Goal: Obtain resource: Obtain resource

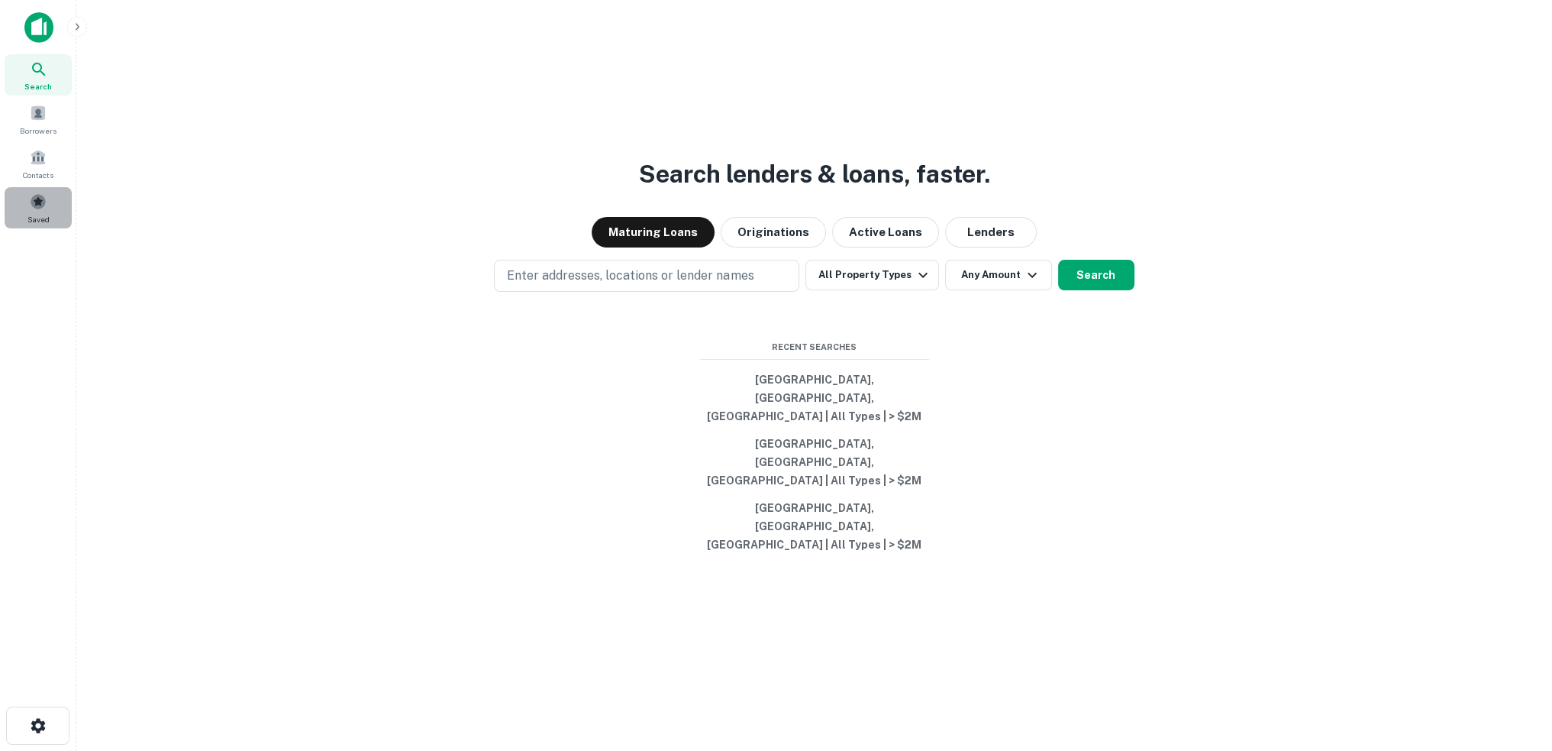
click at [31, 205] on span at bounding box center [38, 201] width 17 height 17
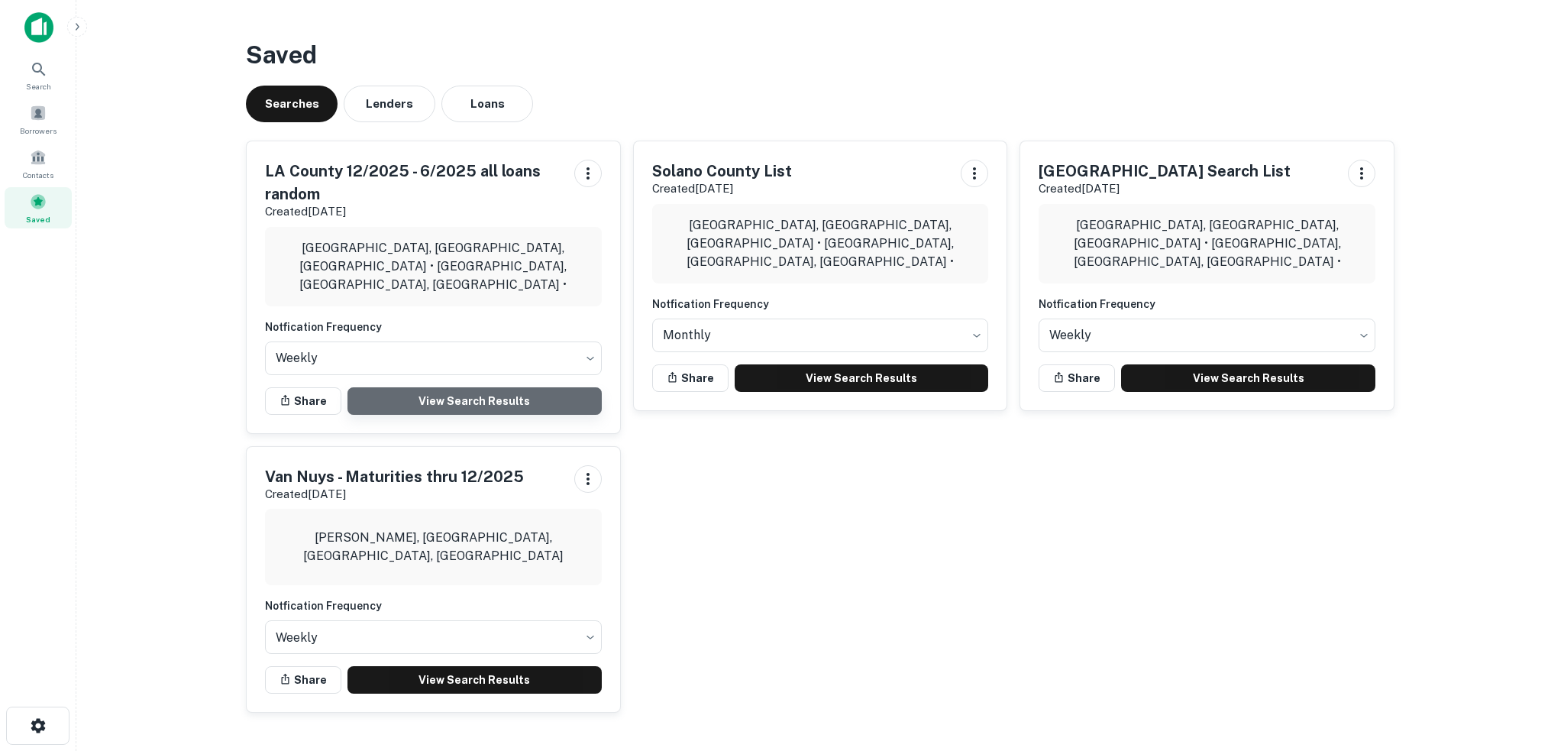
click at [480, 402] on link "View Search Results" at bounding box center [474, 400] width 254 height 27
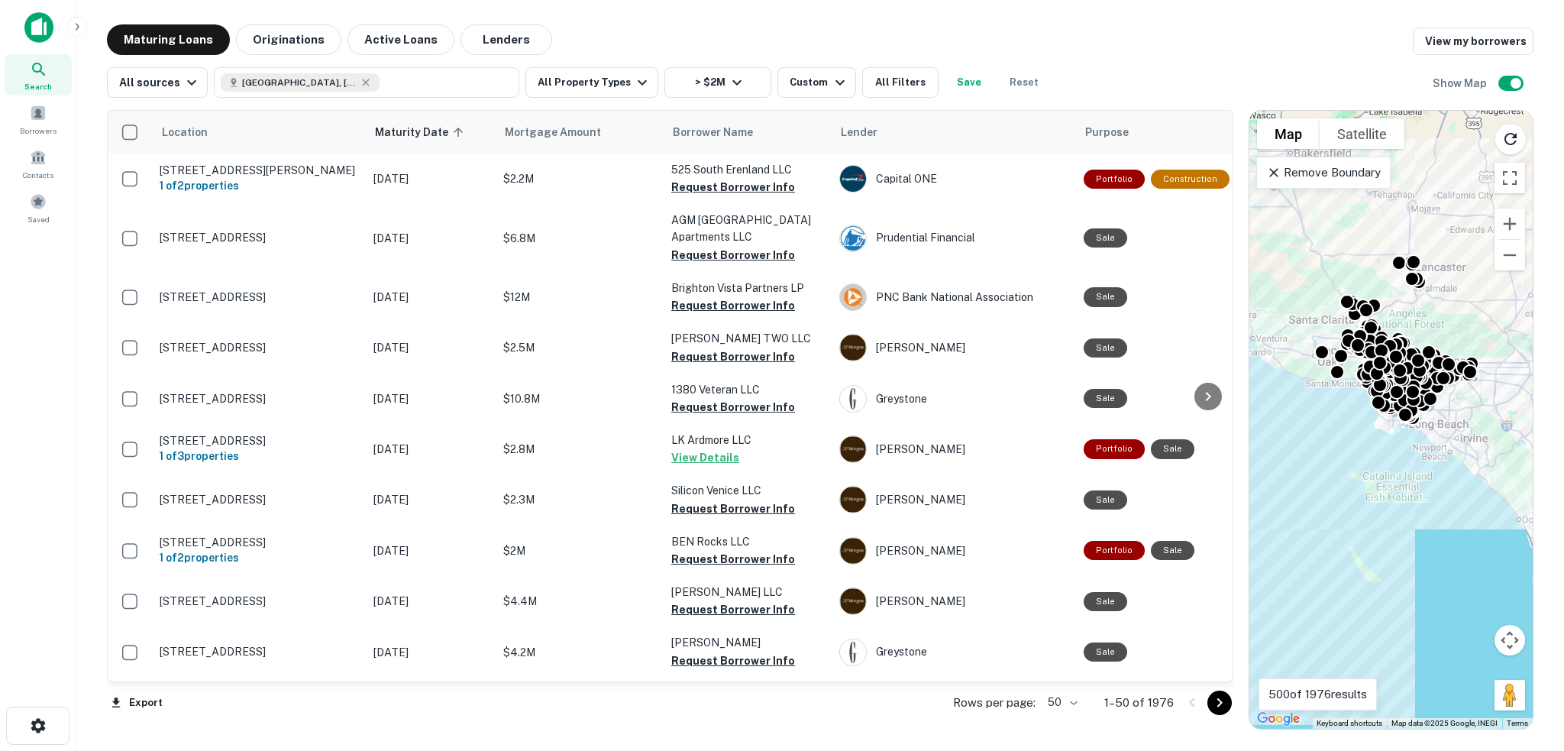
click at [1219, 703] on icon "Go to next page" at bounding box center [1218, 702] width 5 height 9
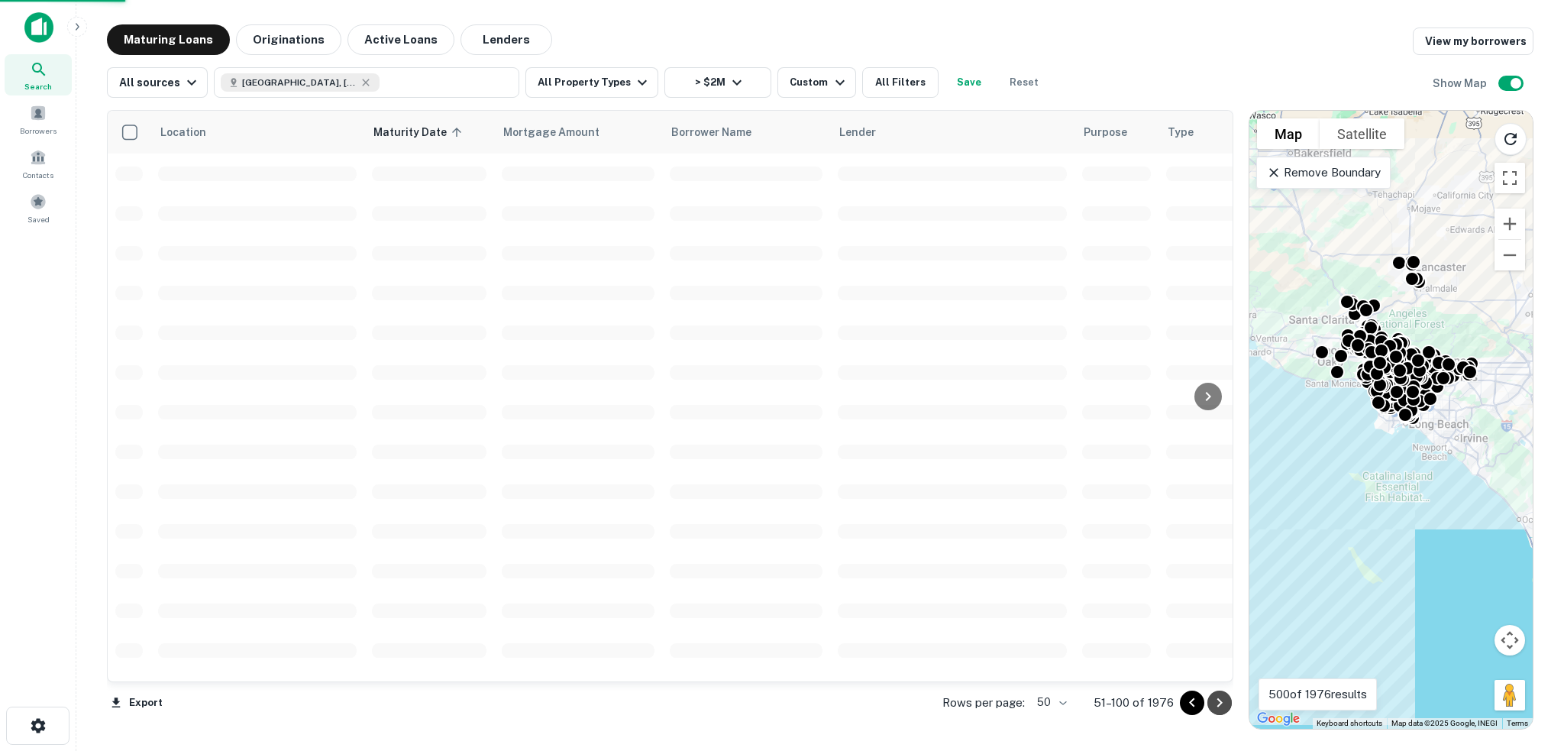
click at [1225, 706] on icon "Go to next page" at bounding box center [1219, 702] width 18 height 18
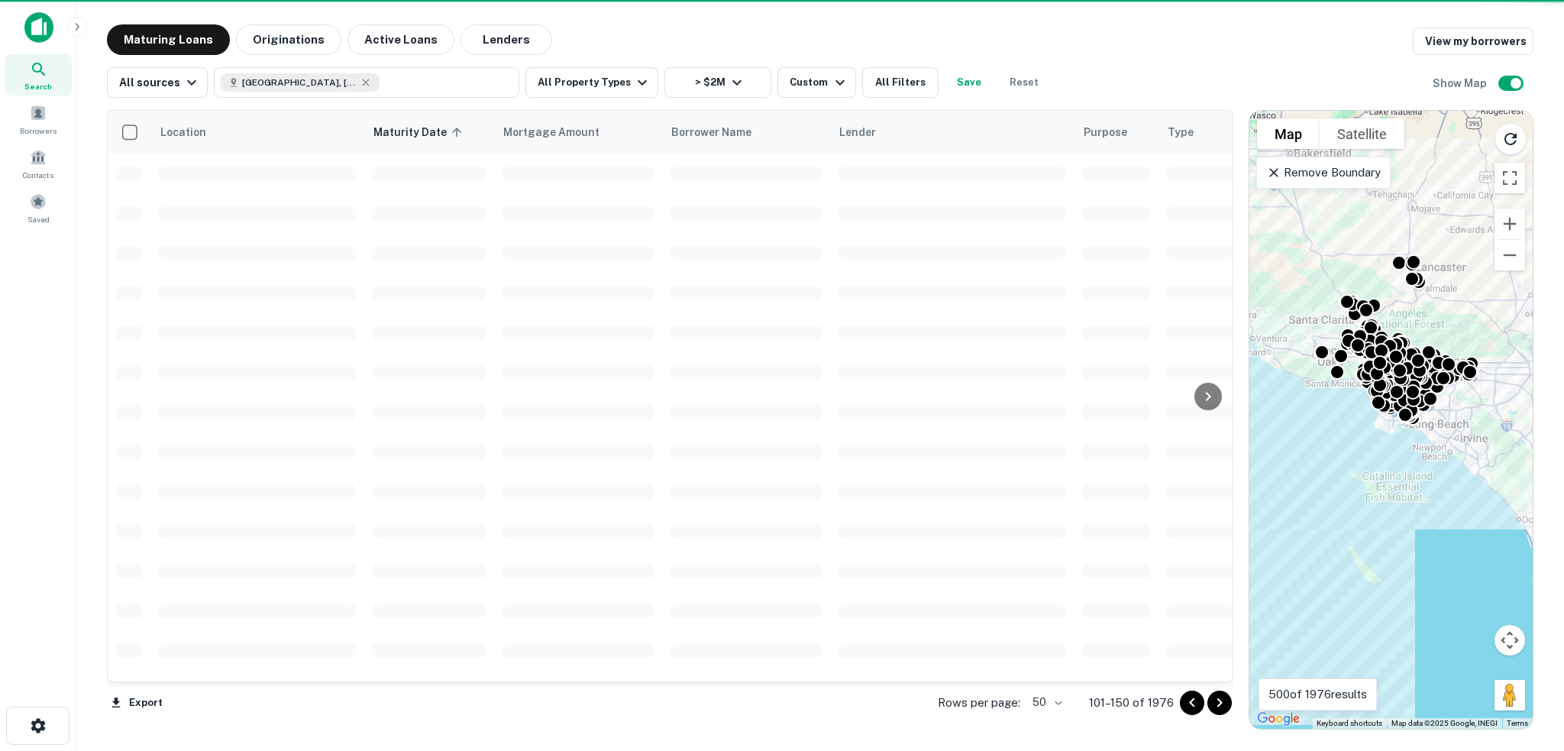
click at [1225, 706] on icon "Go to next page" at bounding box center [1219, 702] width 18 height 18
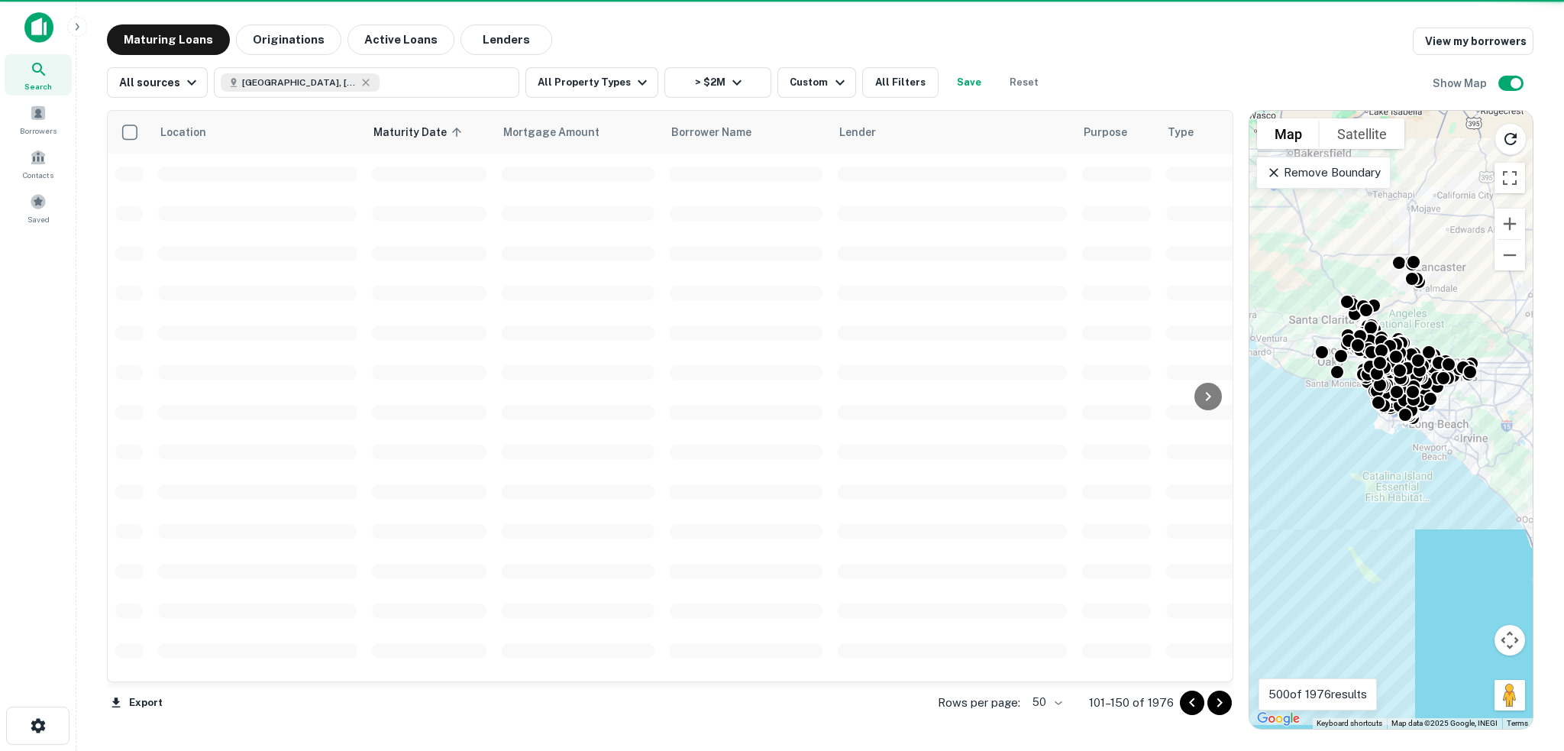
click at [1225, 706] on icon "Go to next page" at bounding box center [1219, 702] width 18 height 18
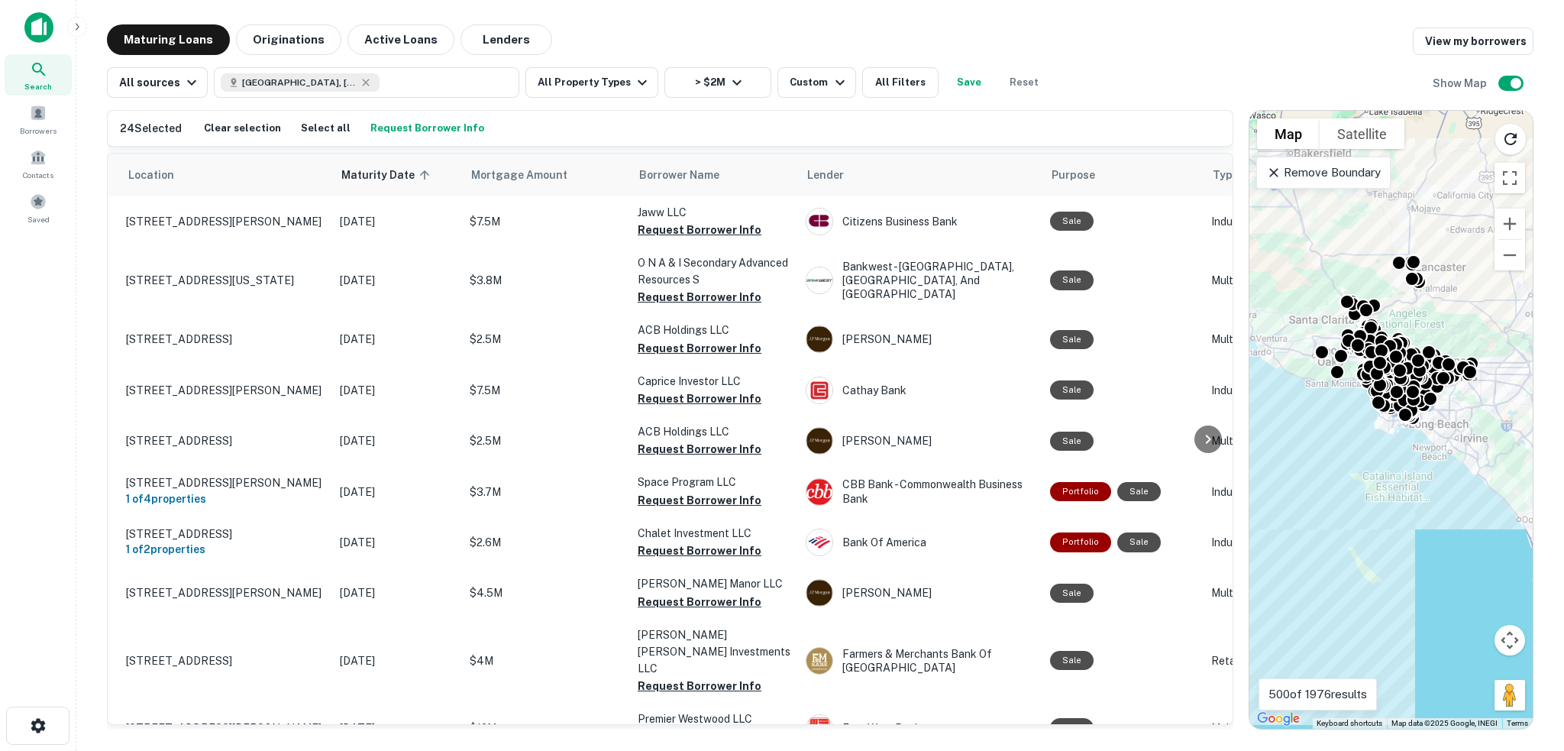
scroll to position [2278, 0]
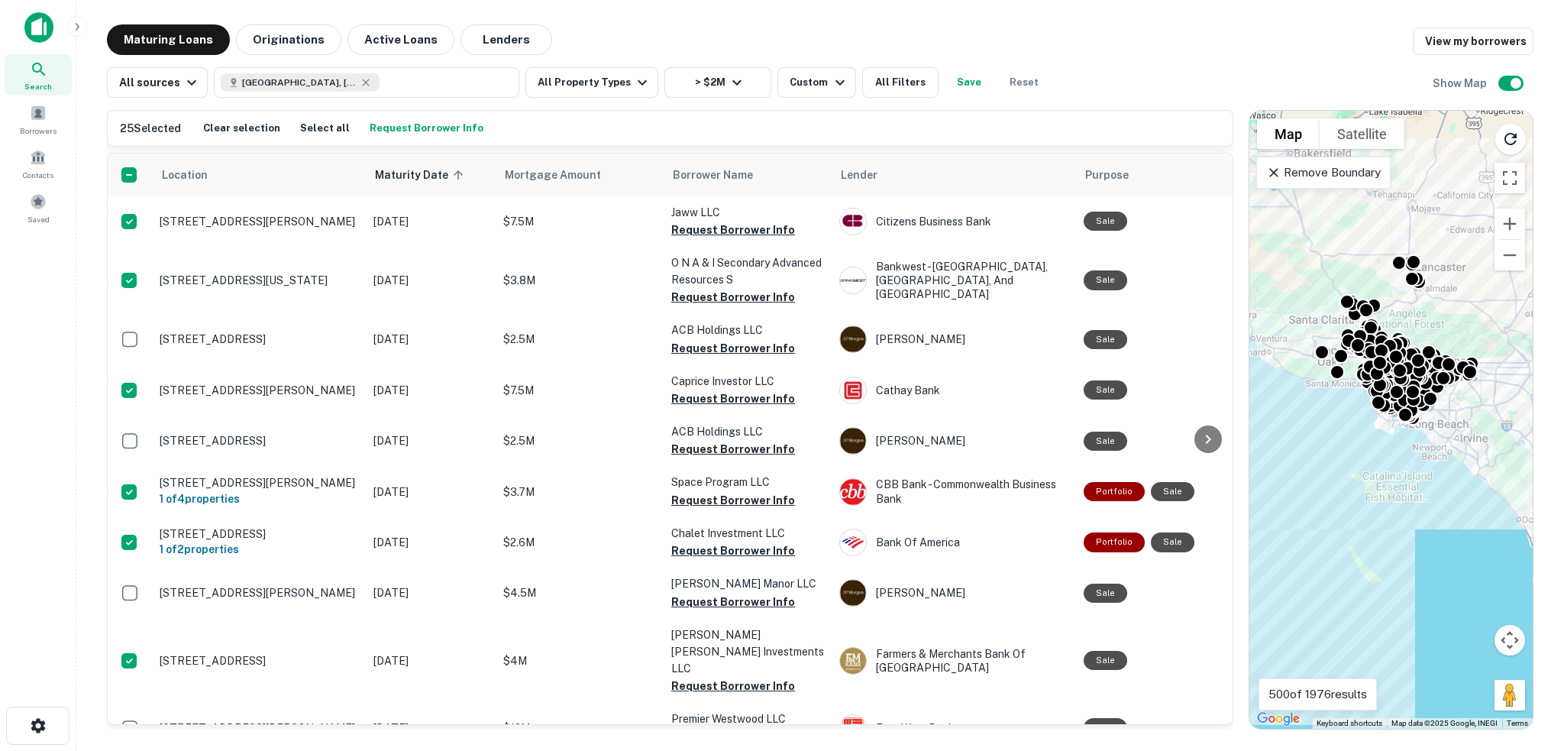
click at [415, 133] on button "Request Borrower Info" at bounding box center [426, 128] width 121 height 23
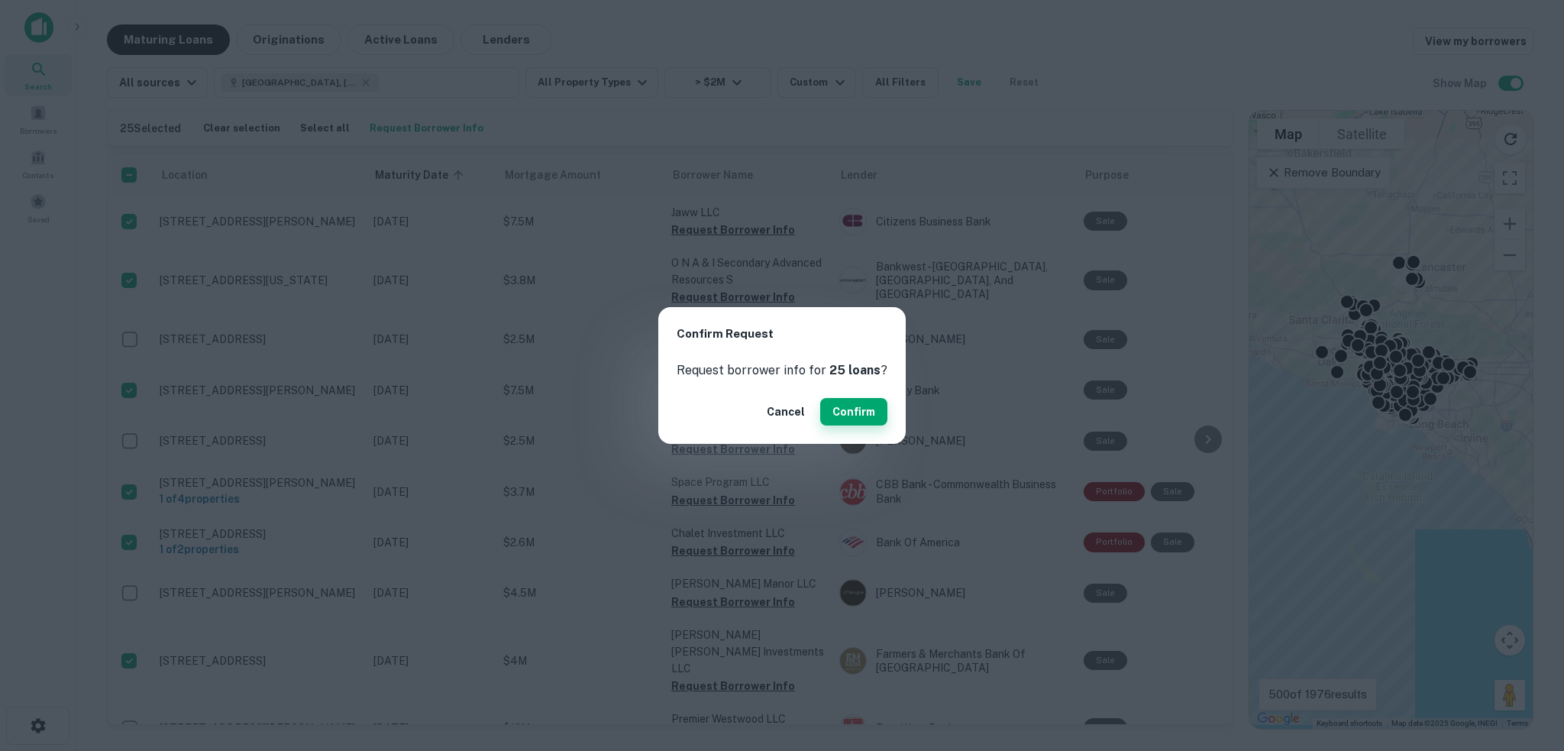
click at [855, 411] on button "Confirm" at bounding box center [853, 411] width 67 height 27
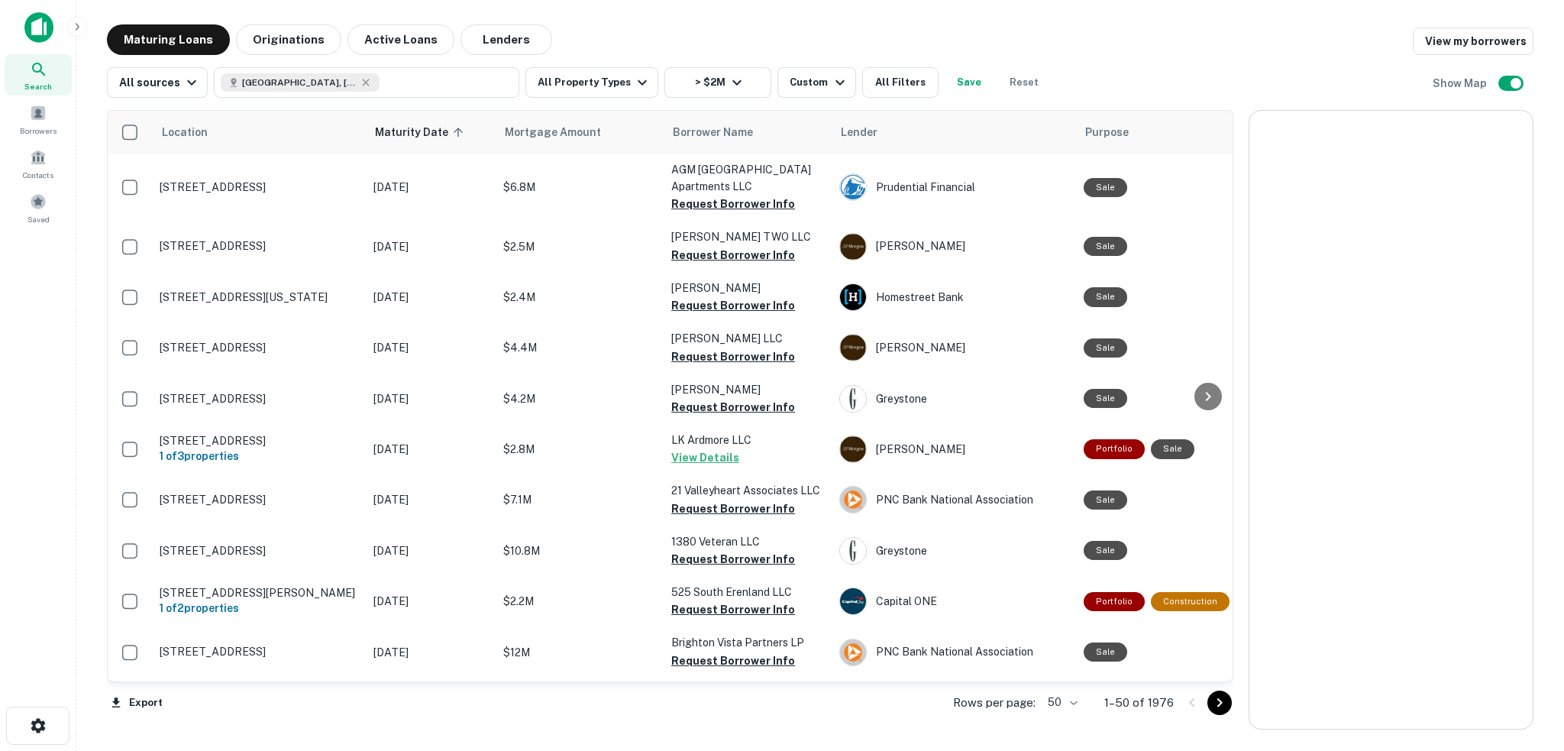
scroll to position [2145, 0]
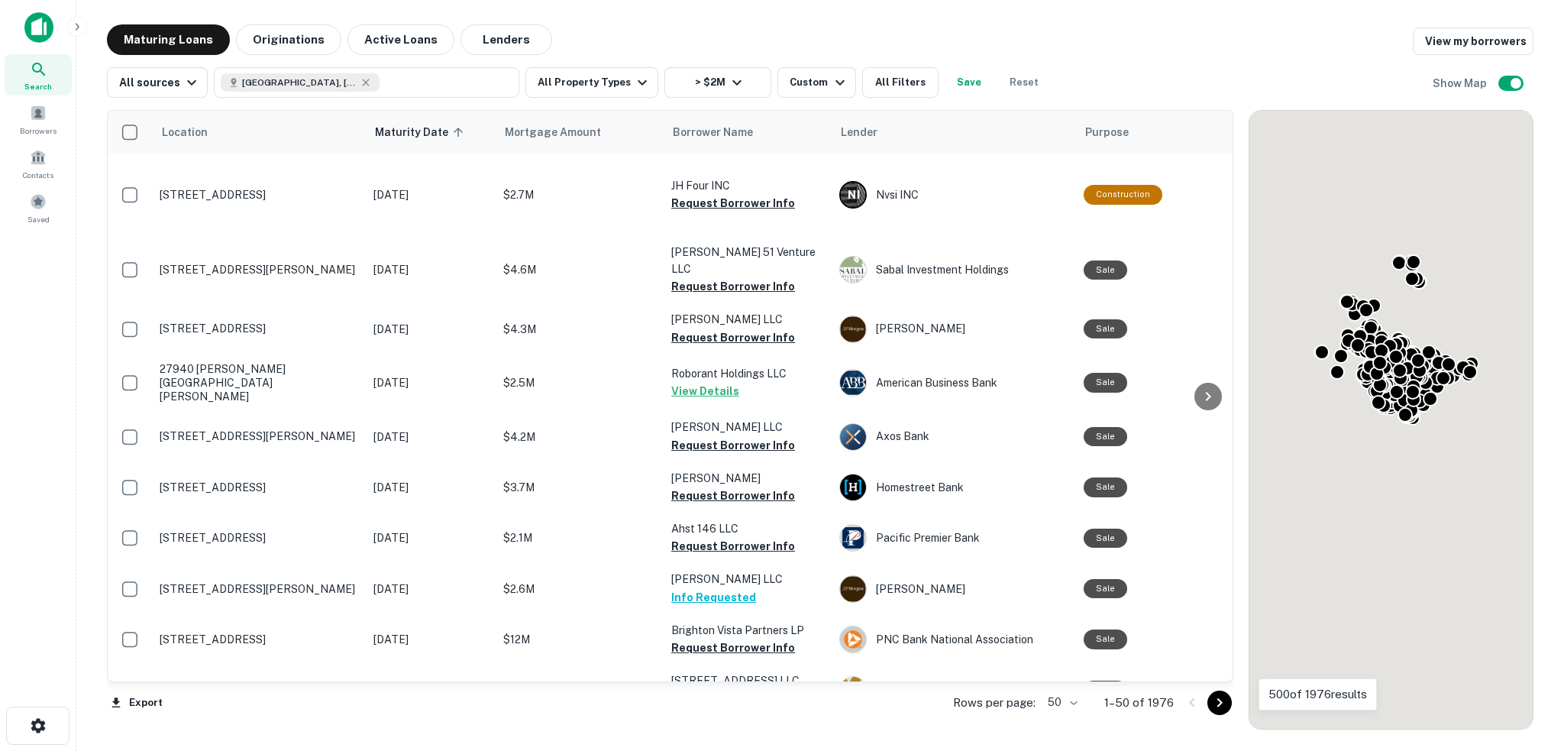
click at [1225, 705] on icon "Go to next page" at bounding box center [1219, 702] width 18 height 18
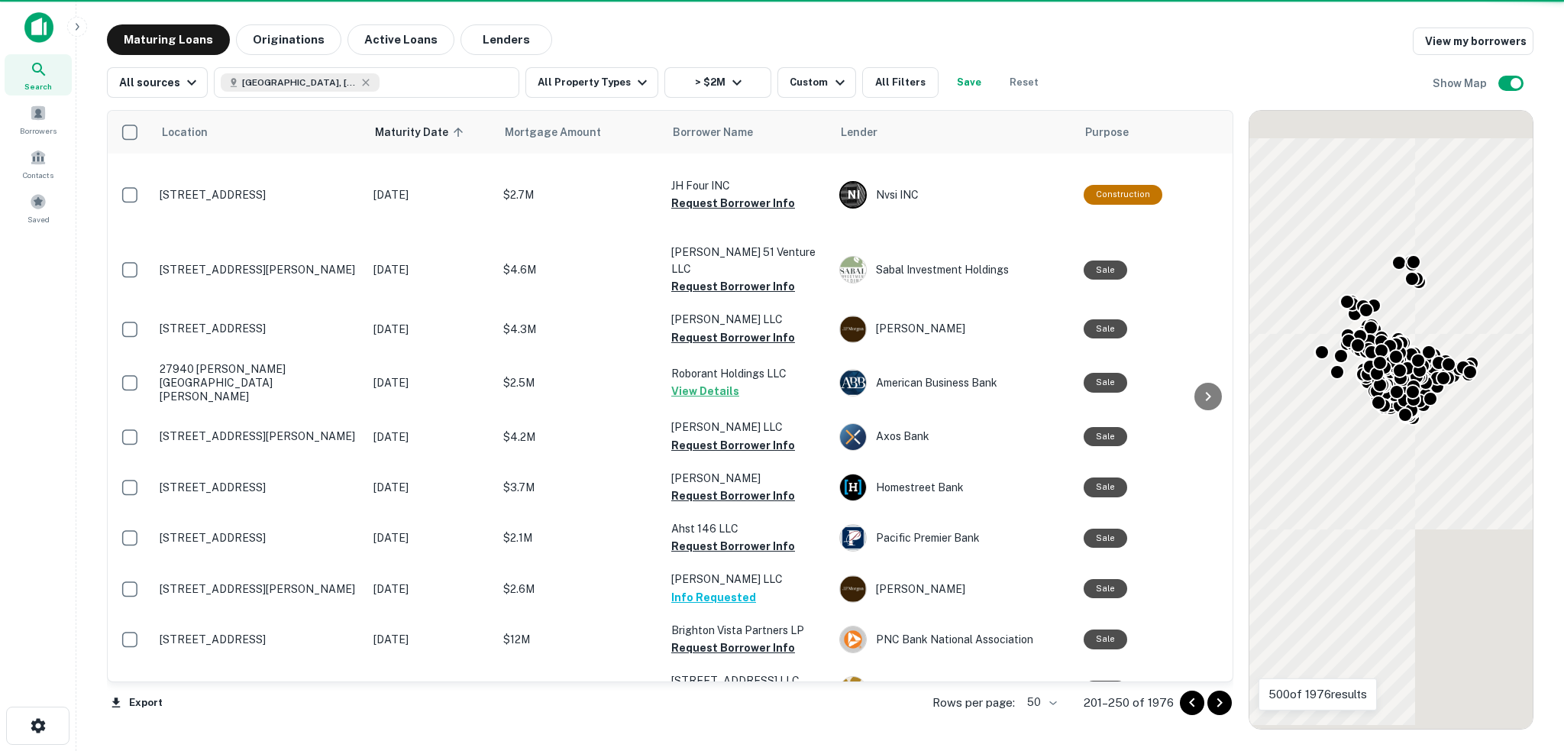
click at [1216, 706] on icon "Go to next page" at bounding box center [1218, 702] width 5 height 9
click at [1218, 706] on icon "Go to next page" at bounding box center [1218, 702] width 5 height 9
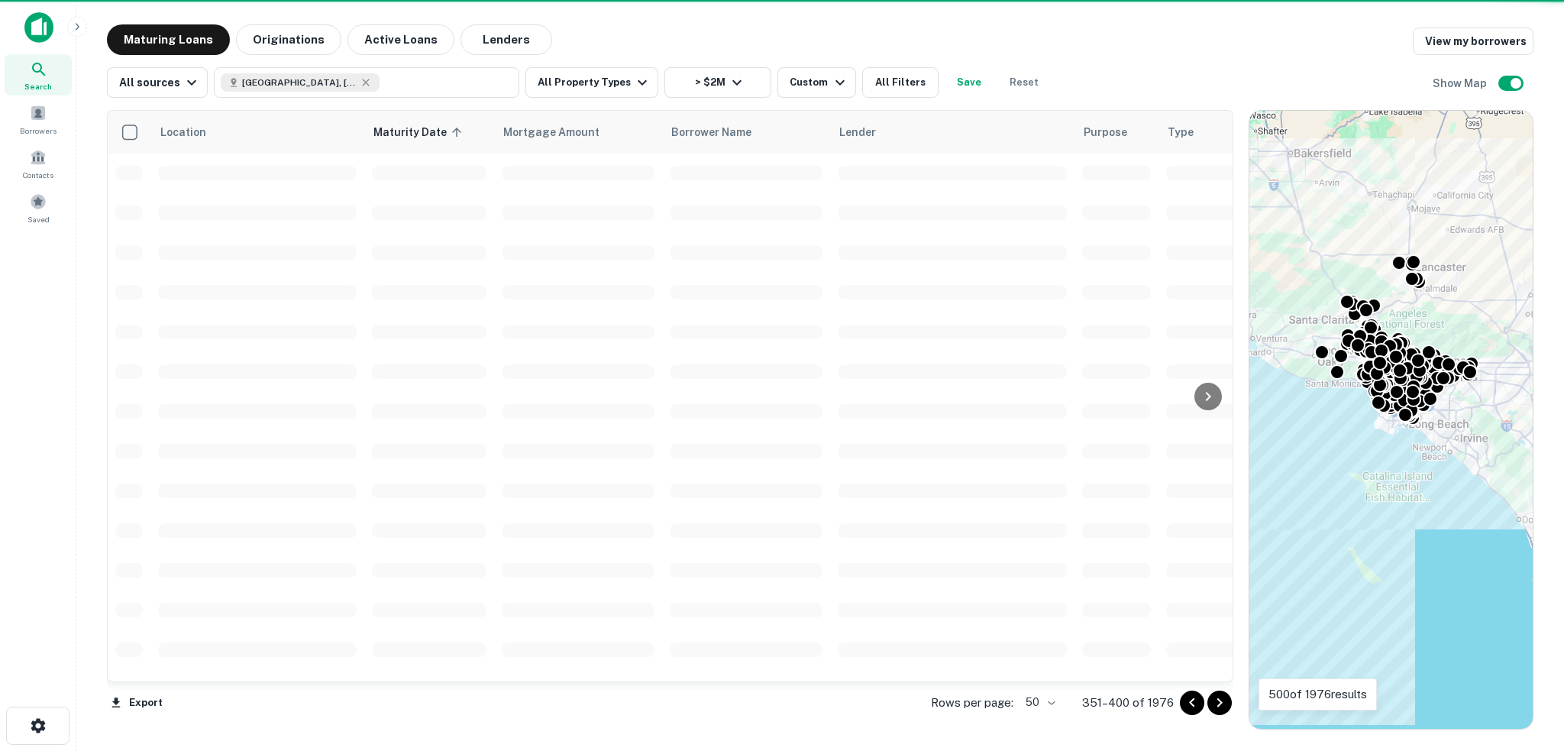
click at [1218, 706] on icon "Go to next page" at bounding box center [1218, 702] width 5 height 9
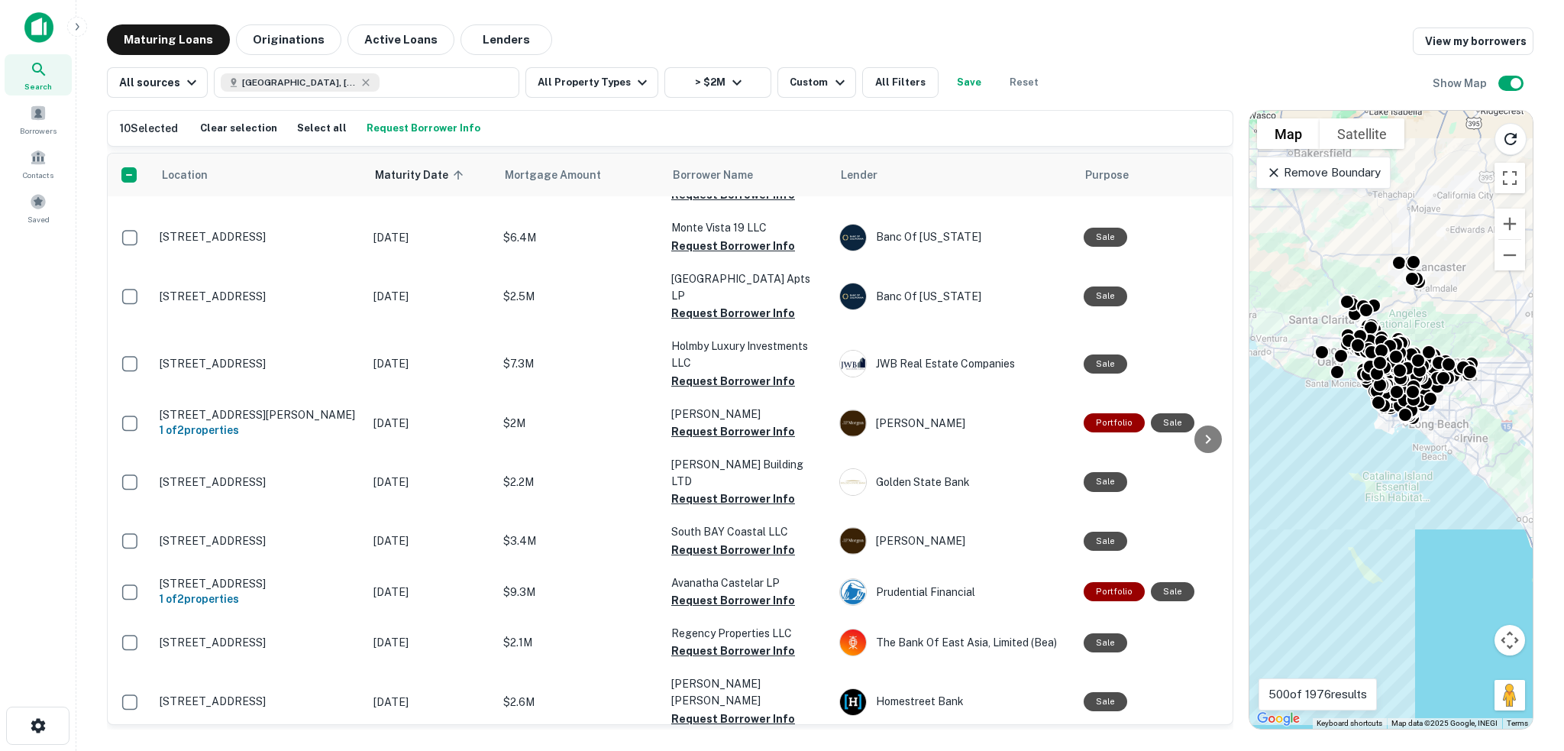
scroll to position [1799, 0]
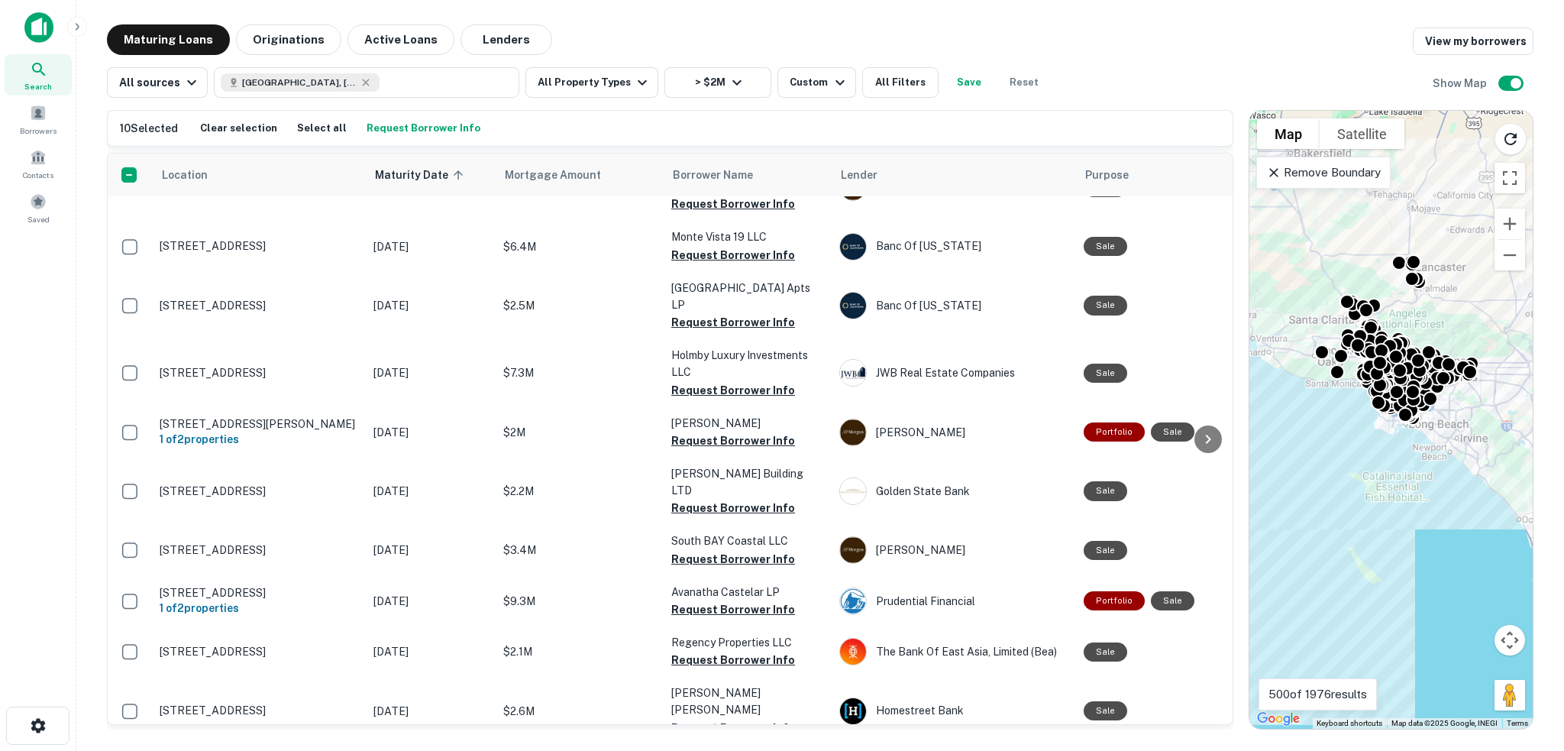
click at [1222, 570] on div at bounding box center [1208, 438] width 31 height 570
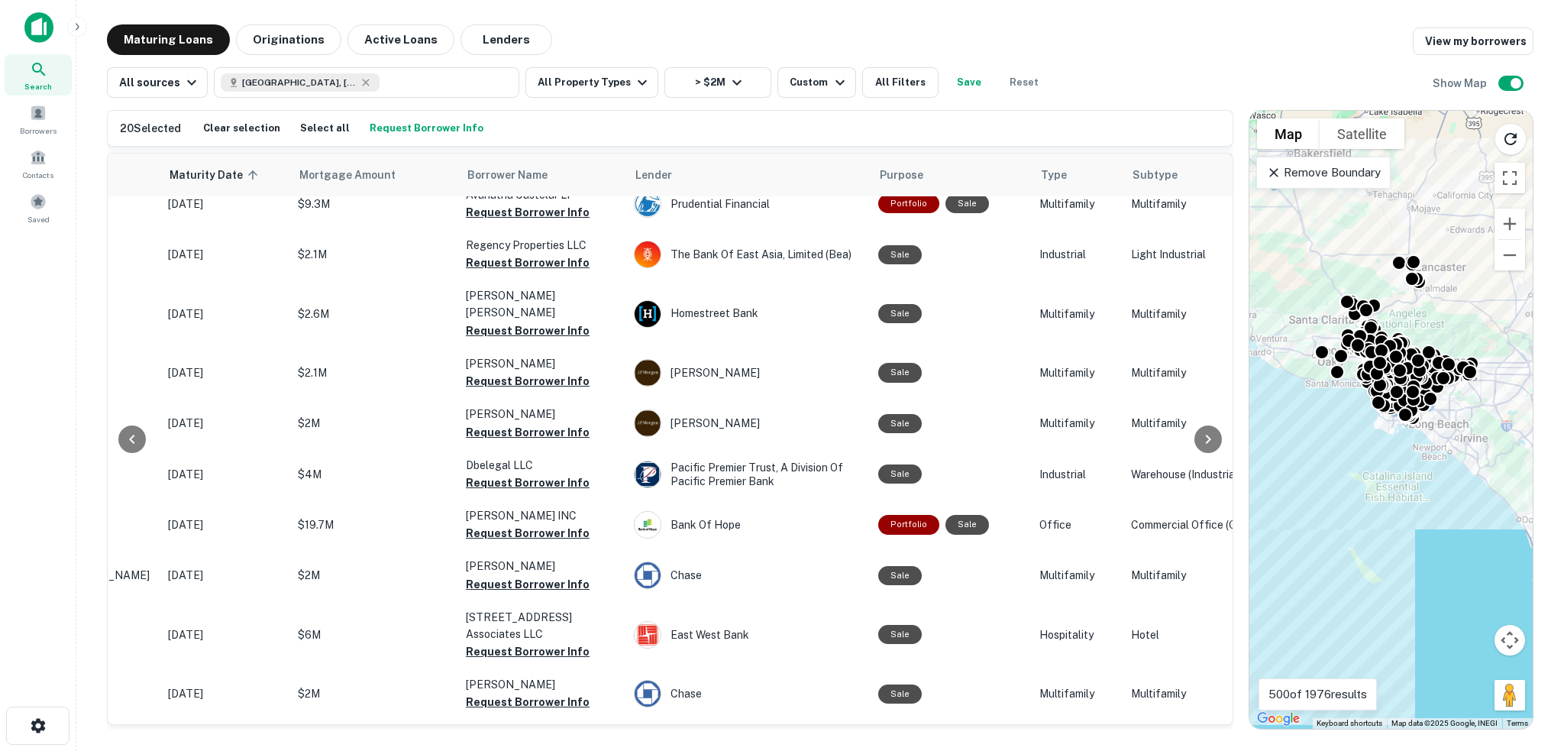
scroll to position [2196, 0]
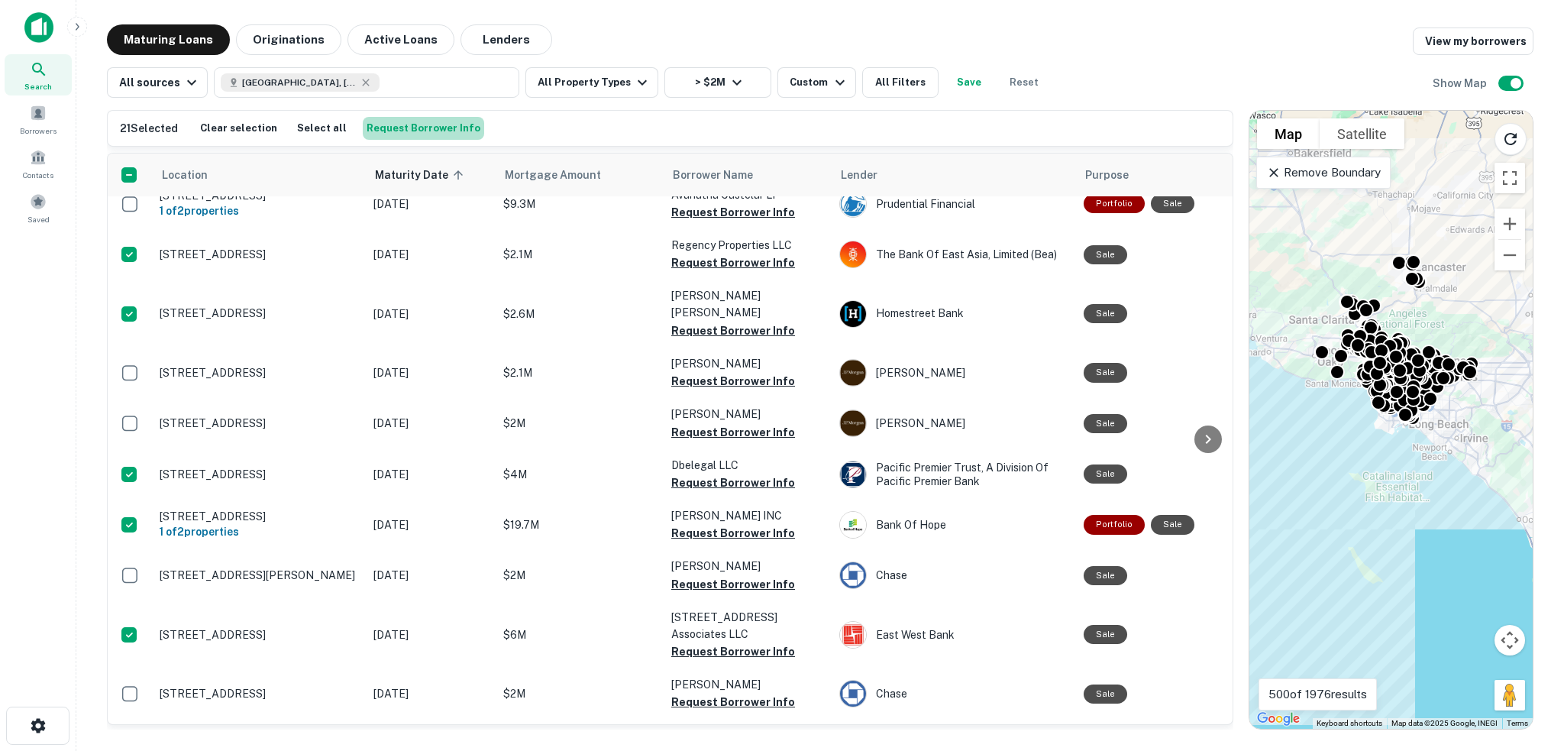
click at [437, 134] on button "Request Borrower Info" at bounding box center [423, 128] width 121 height 23
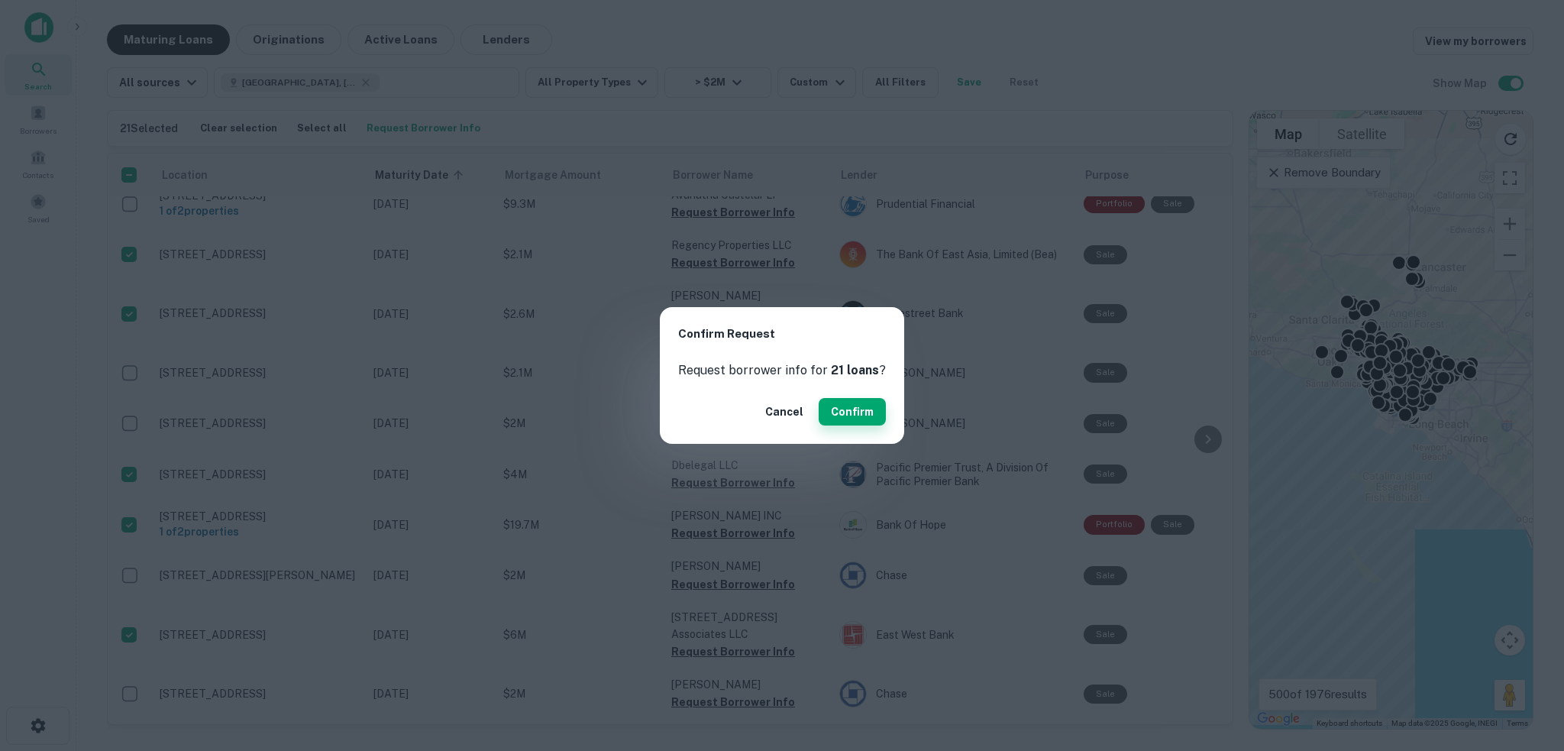
click at [855, 421] on button "Confirm" at bounding box center [852, 411] width 67 height 27
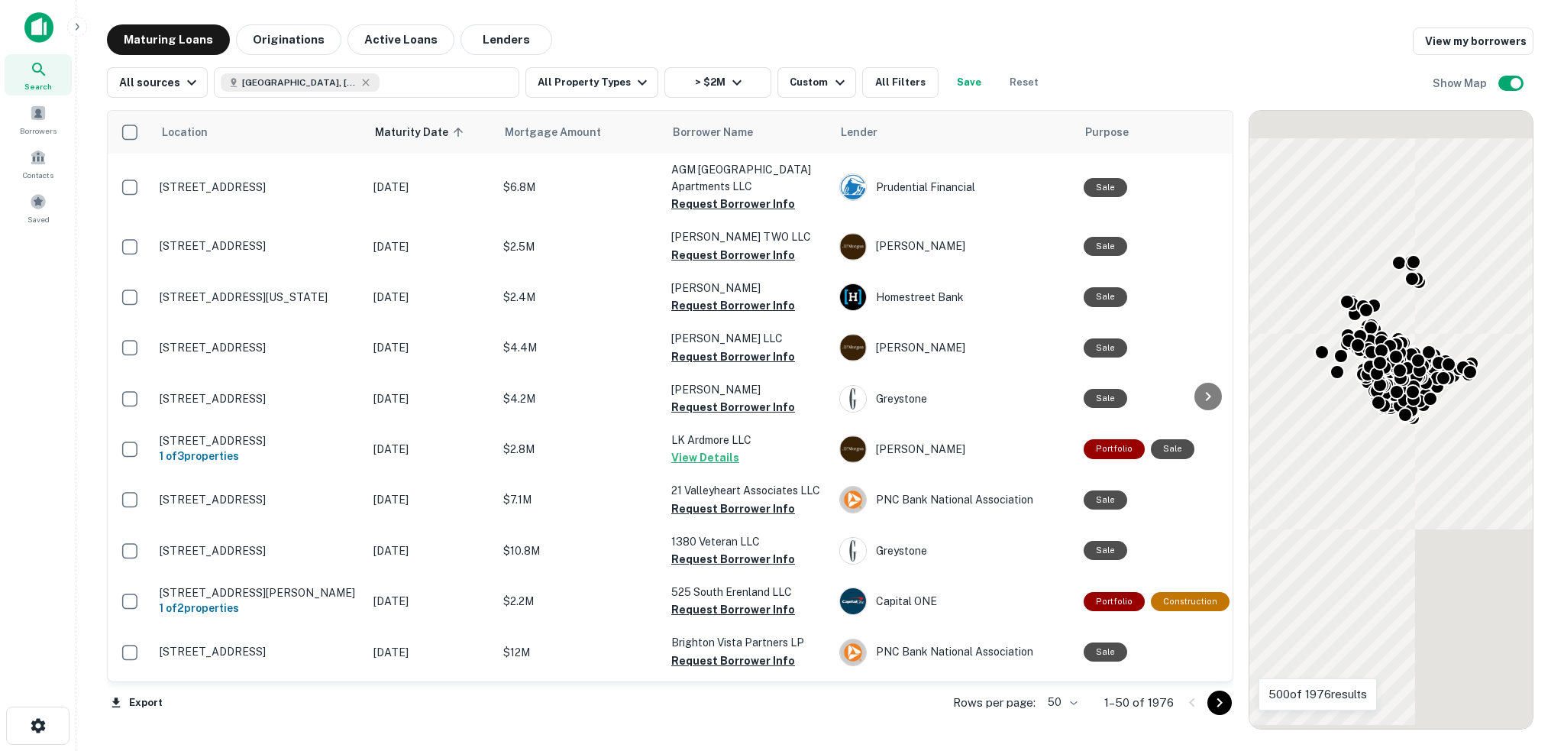
scroll to position [2145, 0]
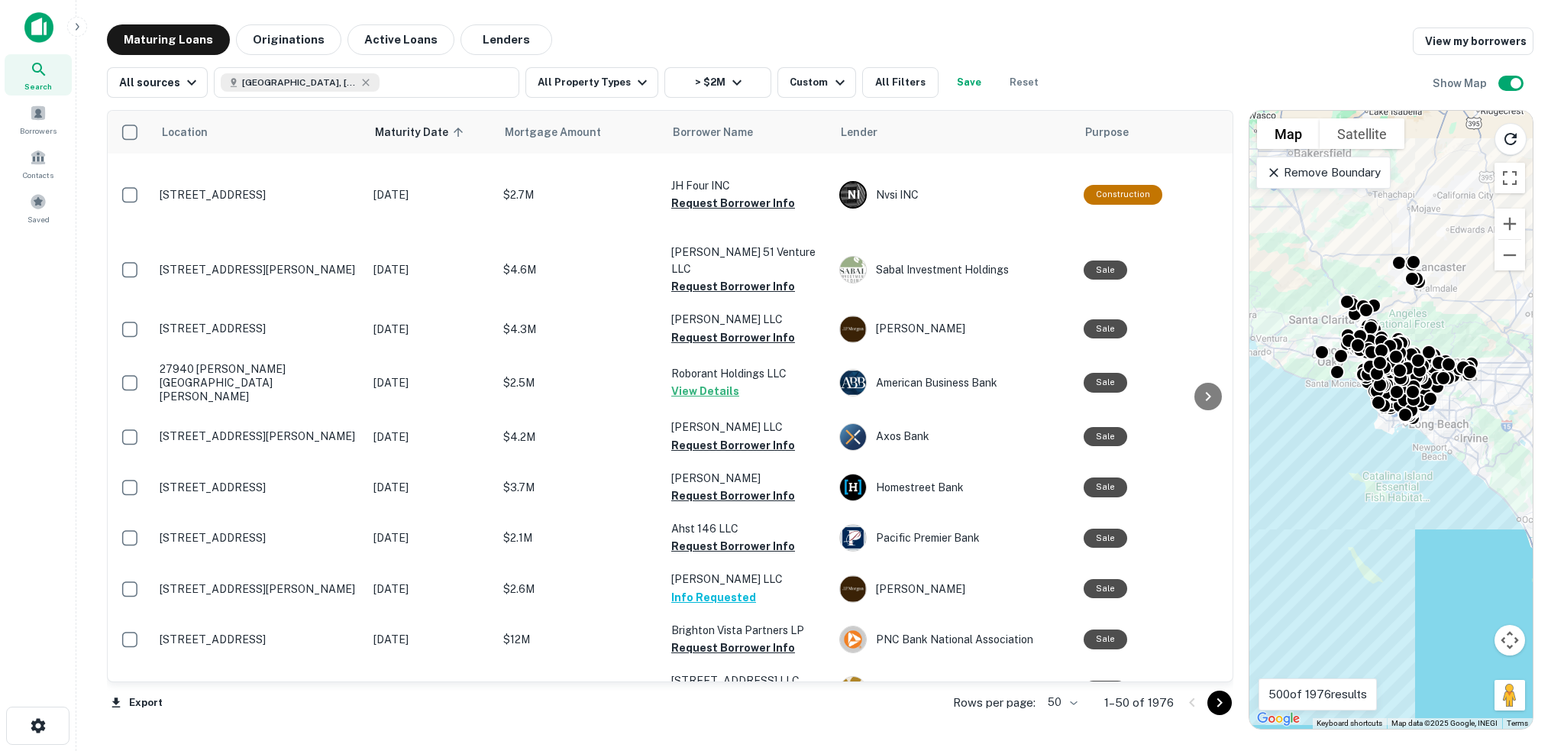
click at [1219, 705] on icon "Go to next page" at bounding box center [1219, 702] width 18 height 18
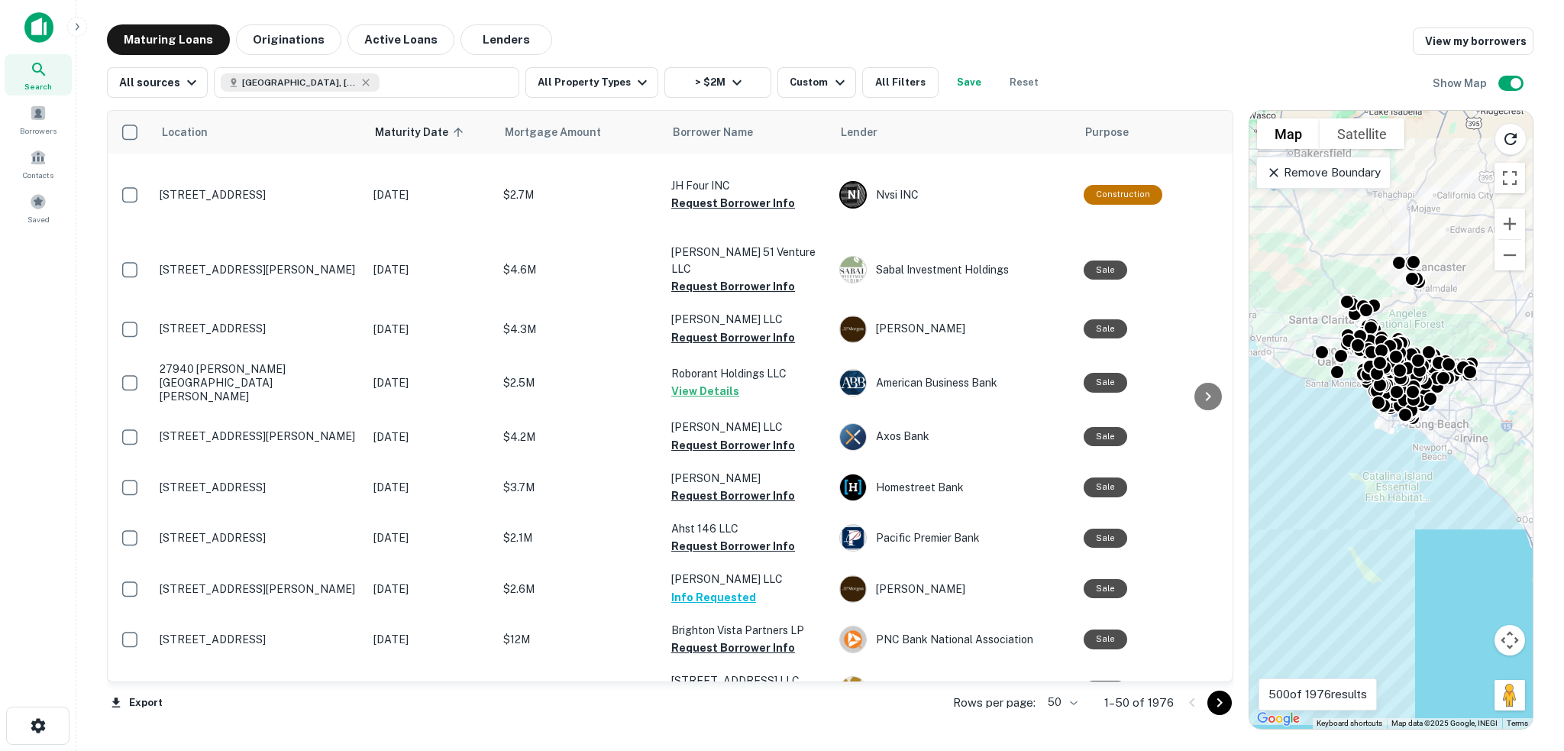
click at [1219, 705] on icon "Go to next page" at bounding box center [1219, 702] width 18 height 18
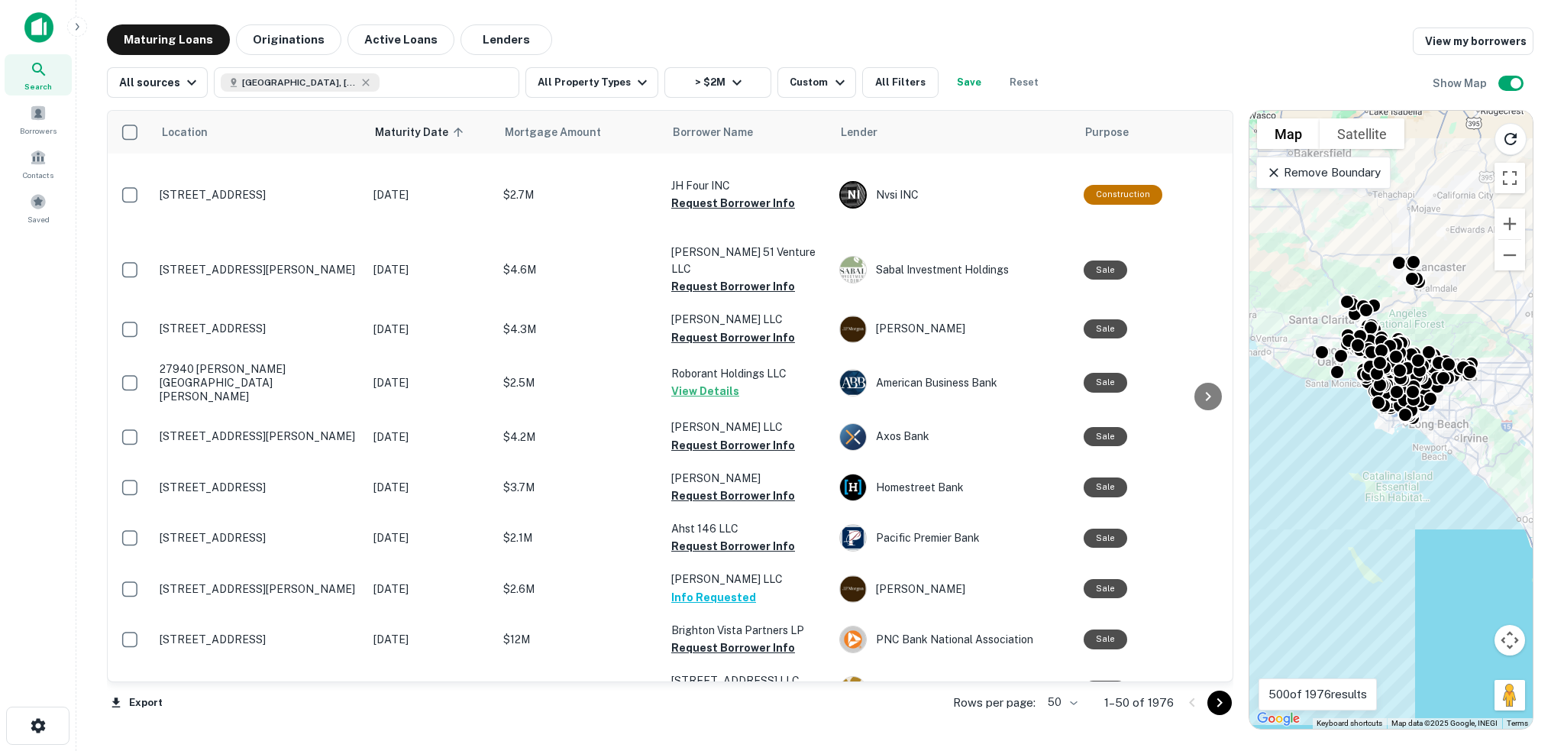
click at [1219, 705] on icon "Go to next page" at bounding box center [1219, 702] width 18 height 18
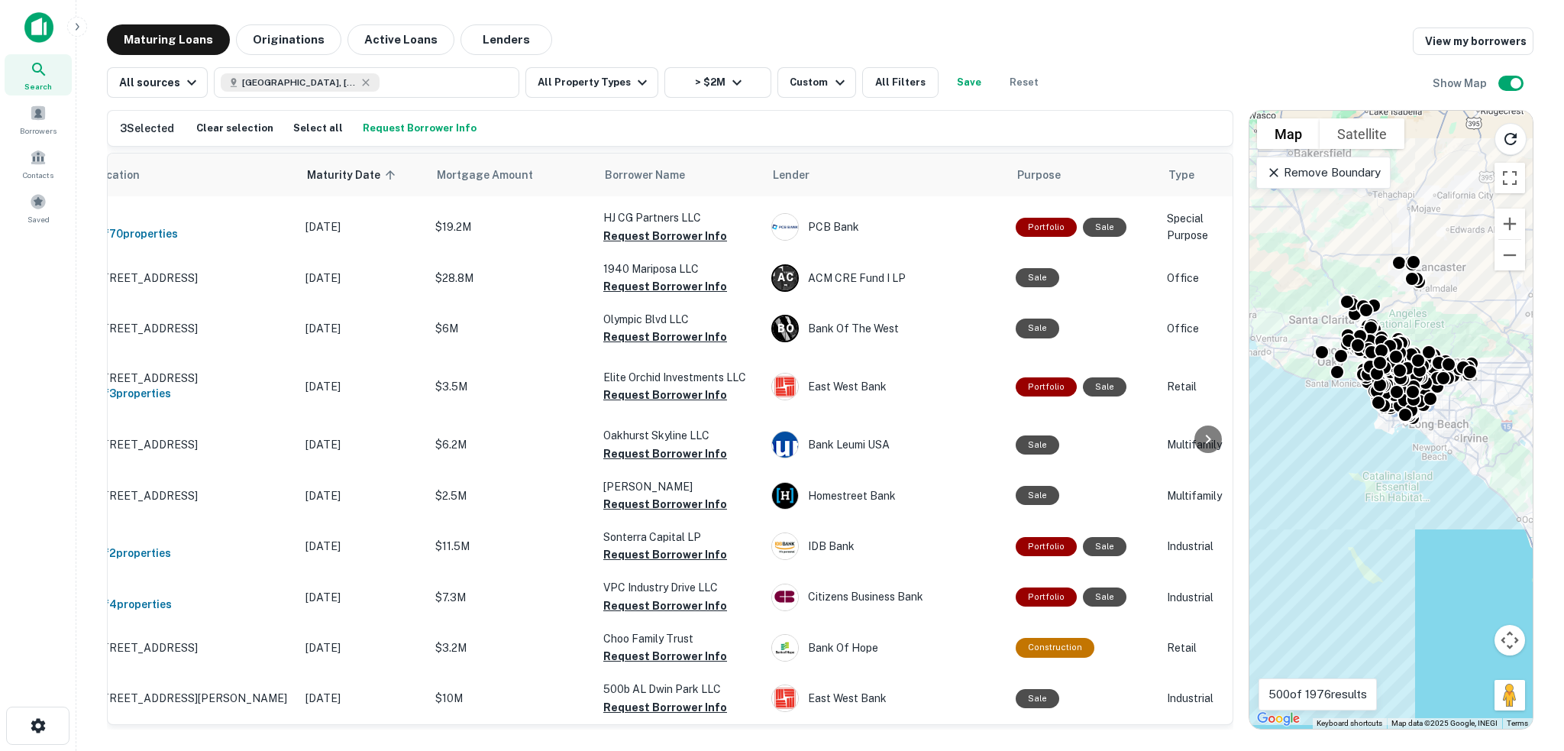
scroll to position [2196, 0]
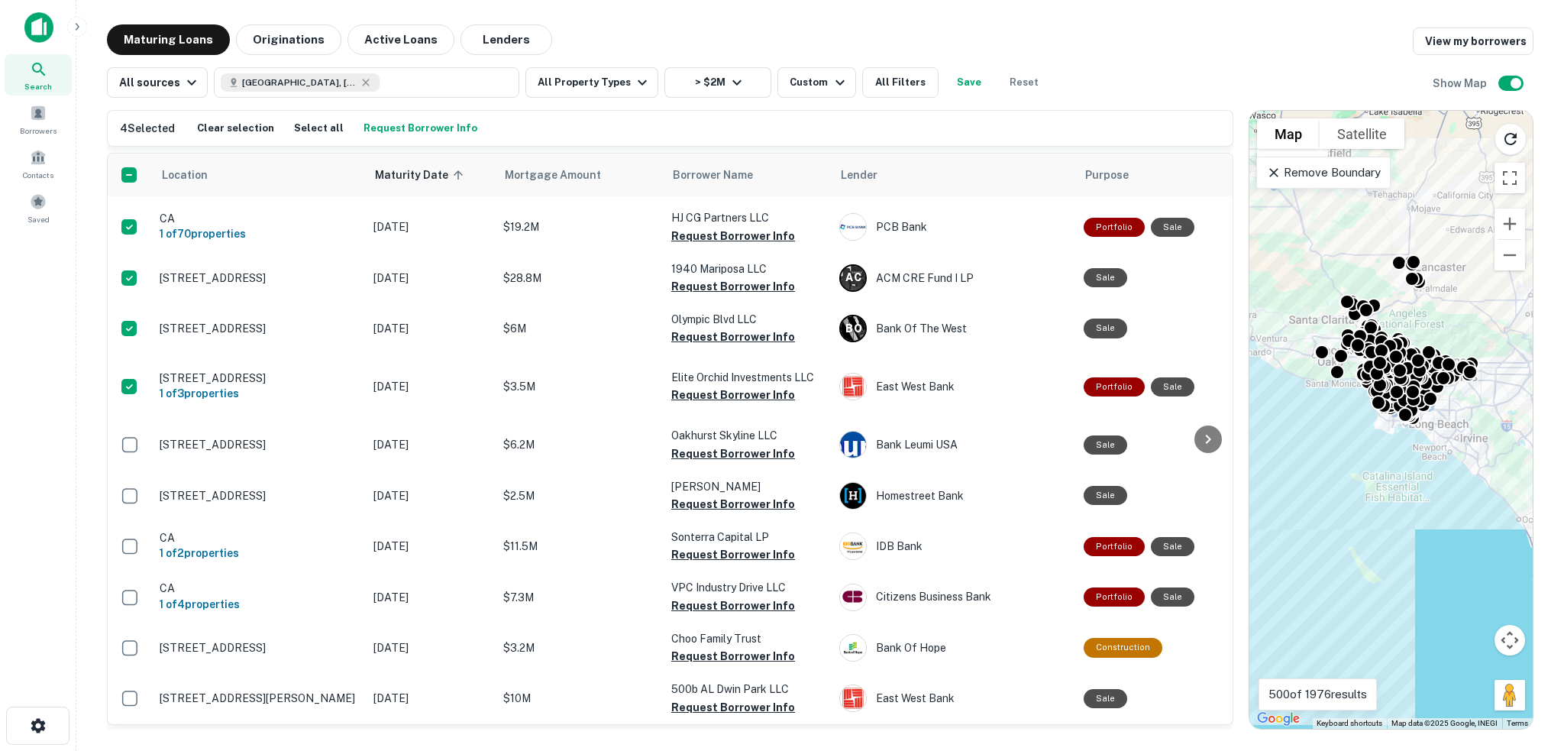
click at [427, 130] on button "Request Borrower Info" at bounding box center [420, 128] width 121 height 23
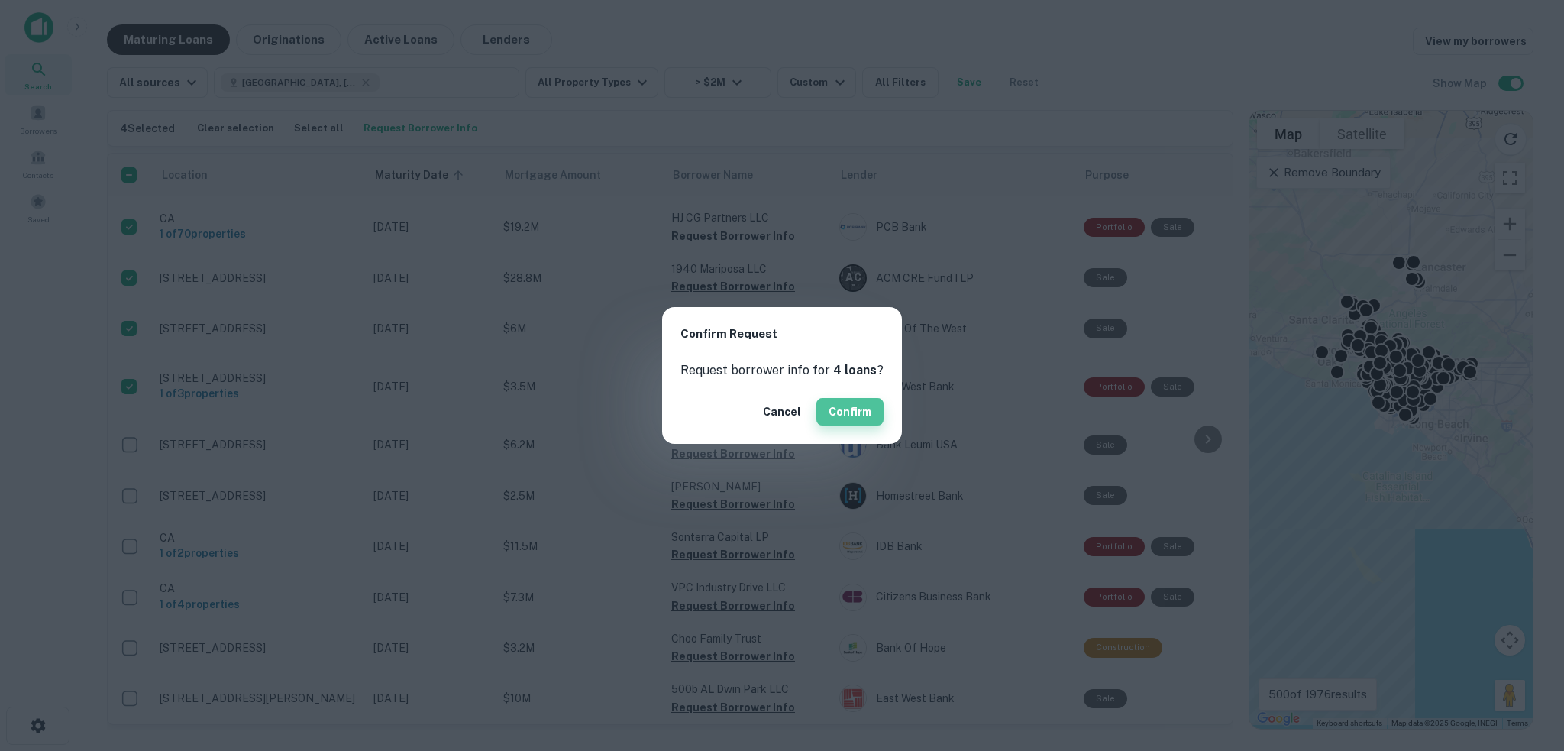
click at [843, 414] on button "Confirm" at bounding box center [849, 411] width 67 height 27
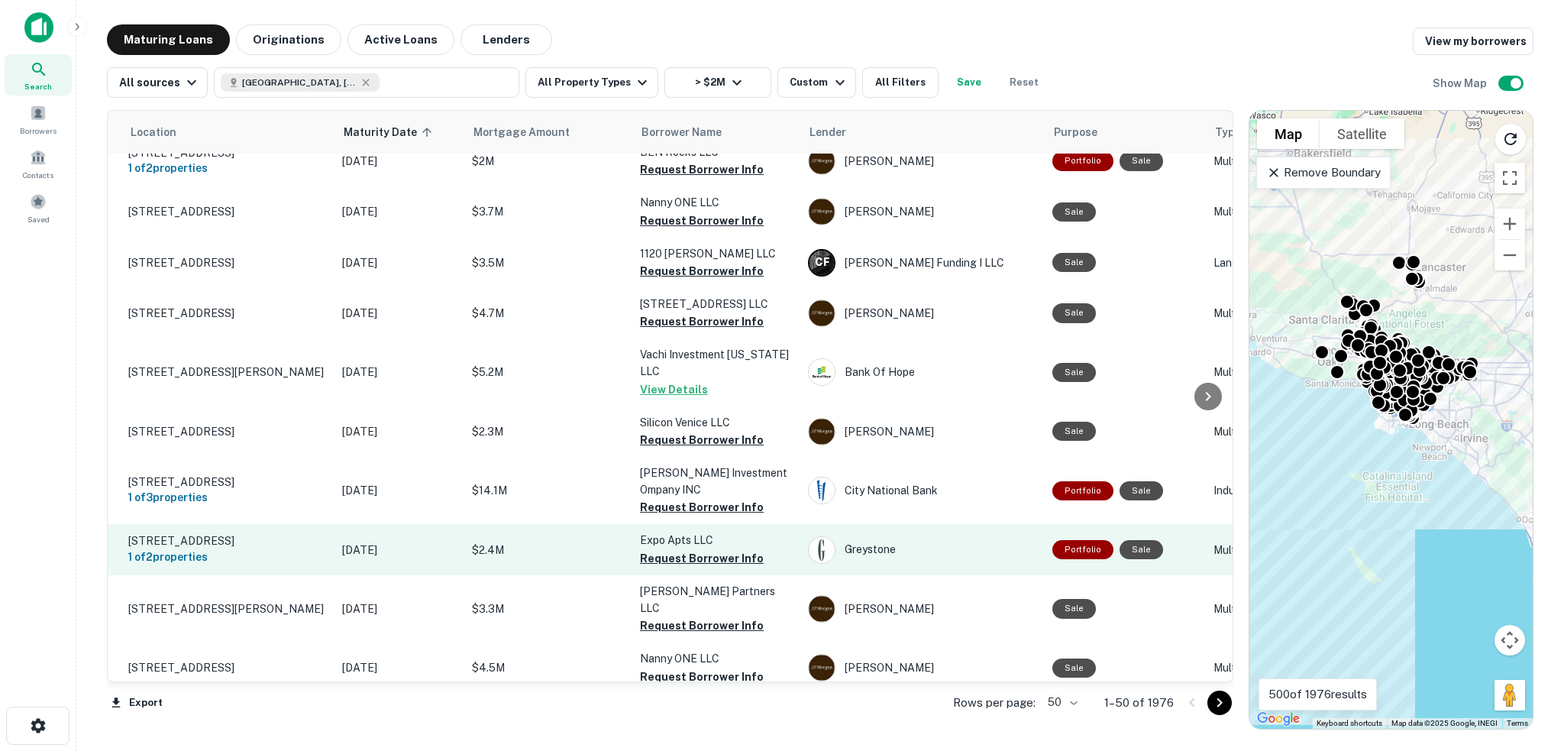
scroll to position [541, 0]
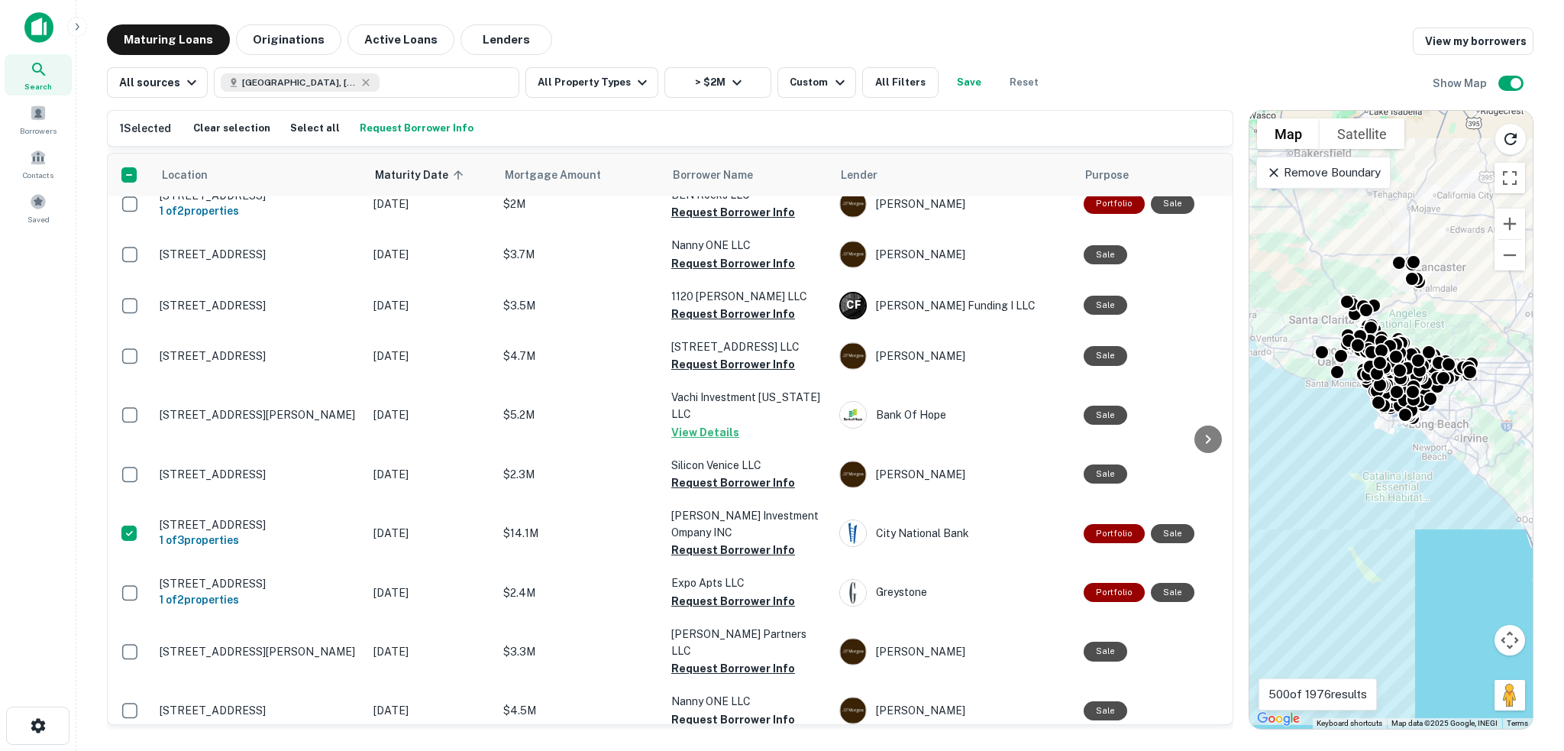
click at [416, 124] on button "Request Borrower Info" at bounding box center [416, 128] width 121 height 23
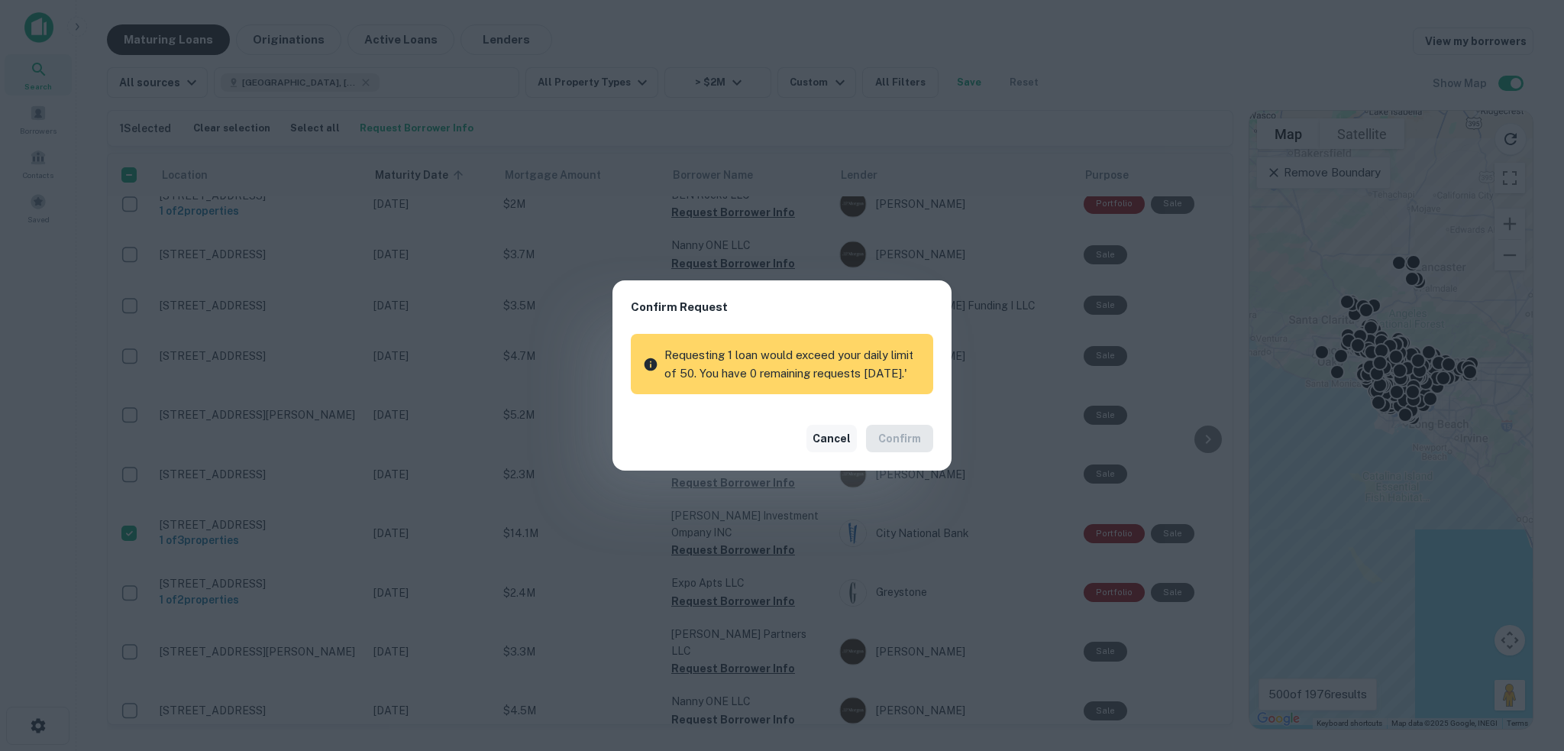
click at [848, 436] on button "Cancel" at bounding box center [831, 438] width 50 height 27
